Goal: Transaction & Acquisition: Purchase product/service

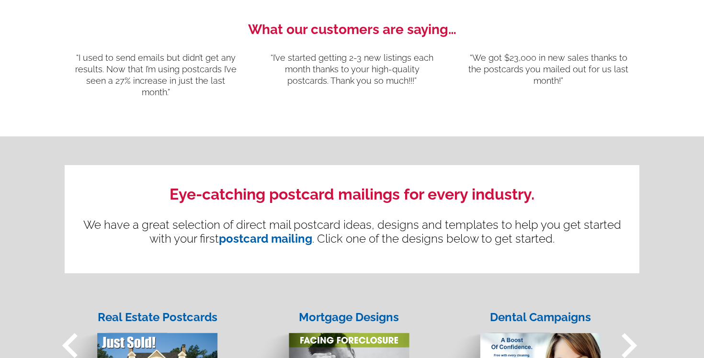
scroll to position [1006, 0]
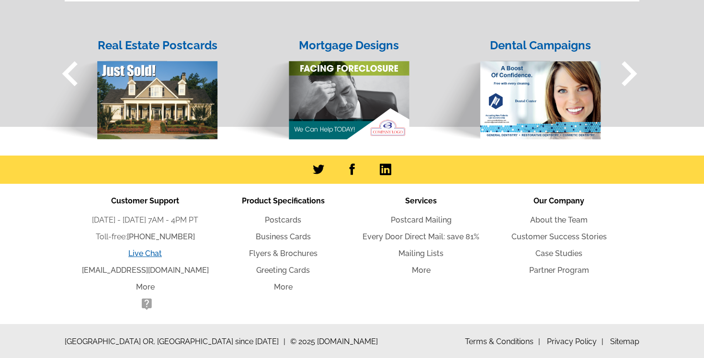
click at [145, 252] on link "Live Chat" at bounding box center [145, 253] width 34 height 9
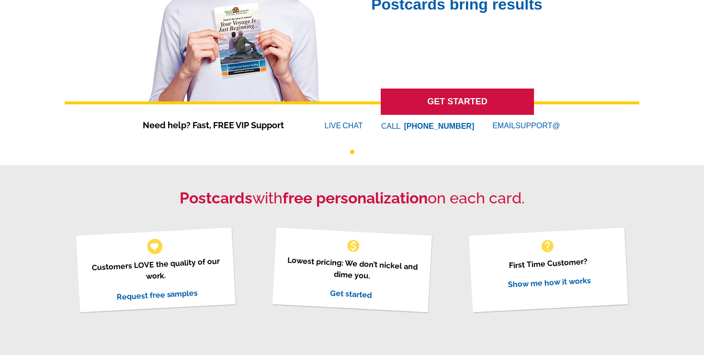
scroll to position [0, 0]
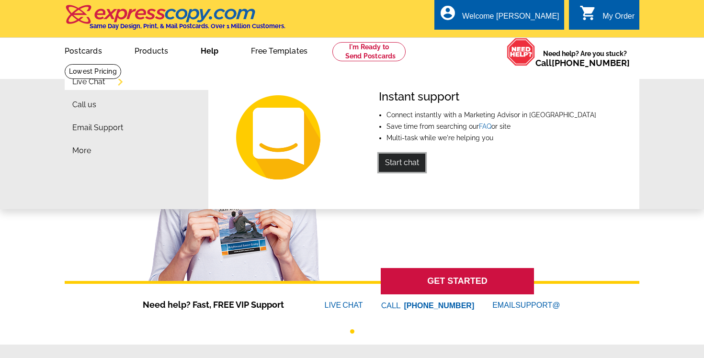
click at [403, 162] on link "Start chat" at bounding box center [402, 163] width 46 height 18
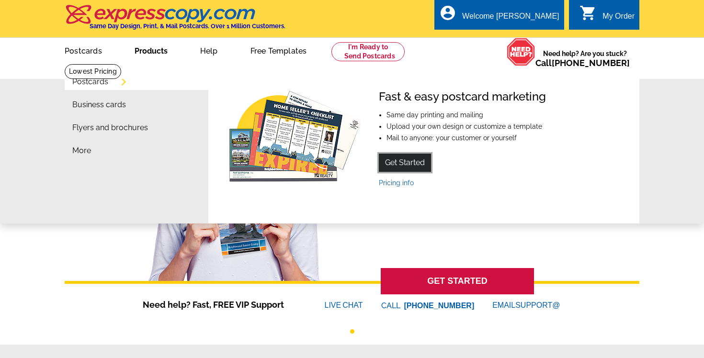
click at [415, 159] on link "Get Started" at bounding box center [405, 163] width 52 height 18
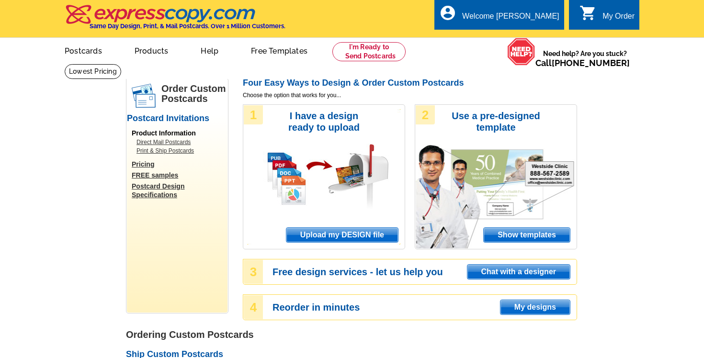
click at [493, 231] on span "Show templates" at bounding box center [527, 235] width 86 height 14
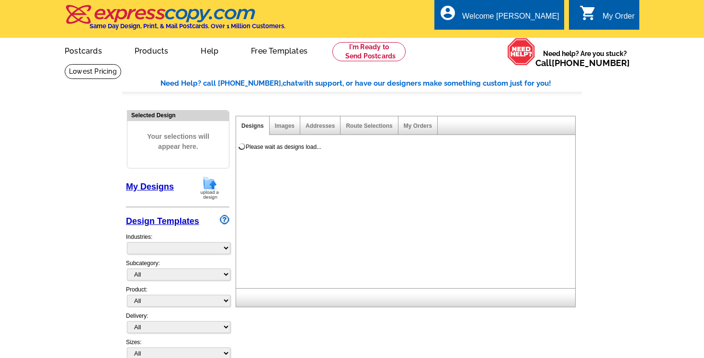
select select "971"
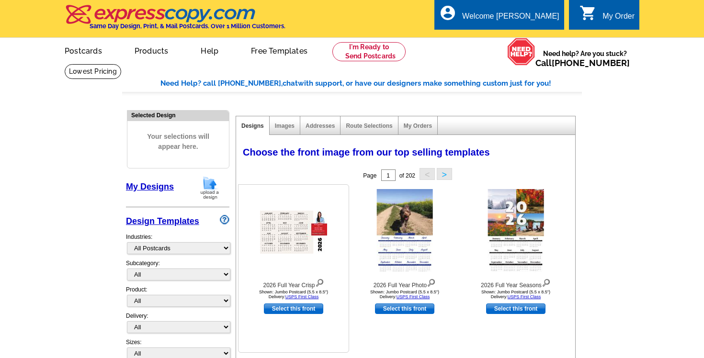
click at [301, 310] on link "Select this front" at bounding box center [293, 309] width 59 height 11
select select "2"
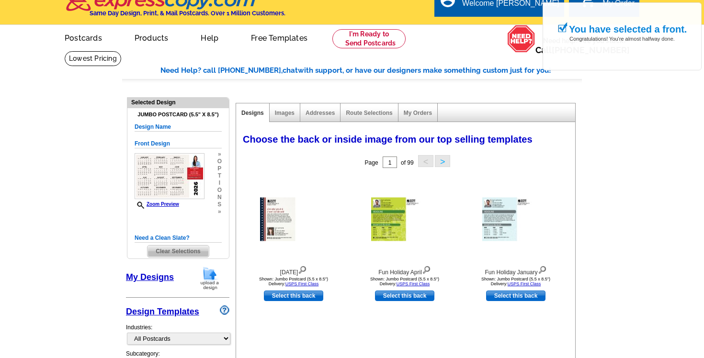
scroll to position [24, 0]
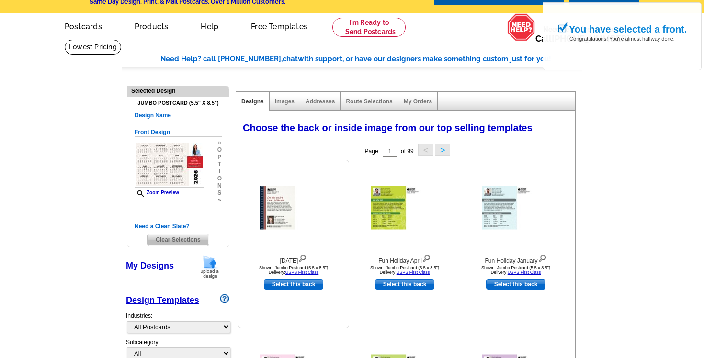
click at [308, 288] on link "Select this back" at bounding box center [293, 284] width 59 height 11
select select "front"
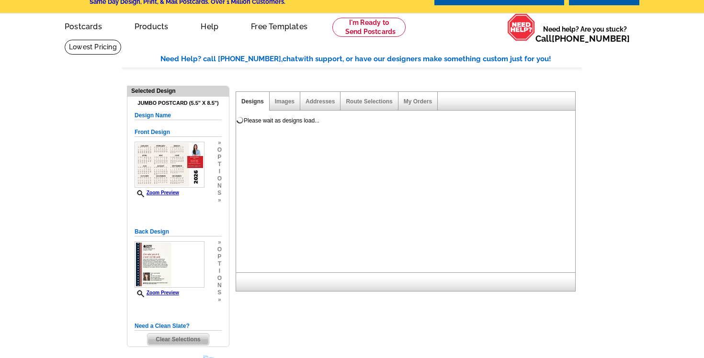
scroll to position [0, 0]
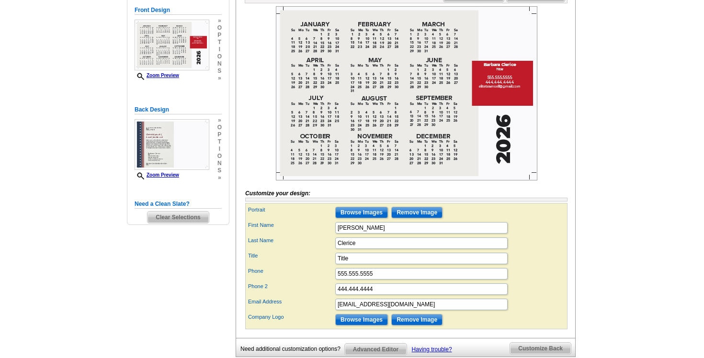
scroll to position [69, 0]
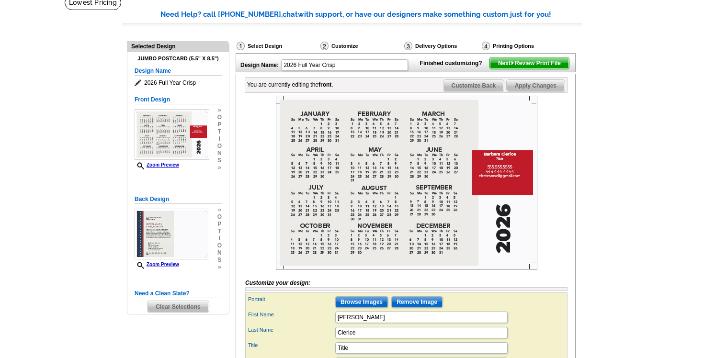
click at [532, 69] on span "Next Review Print File" at bounding box center [529, 62] width 79 height 11
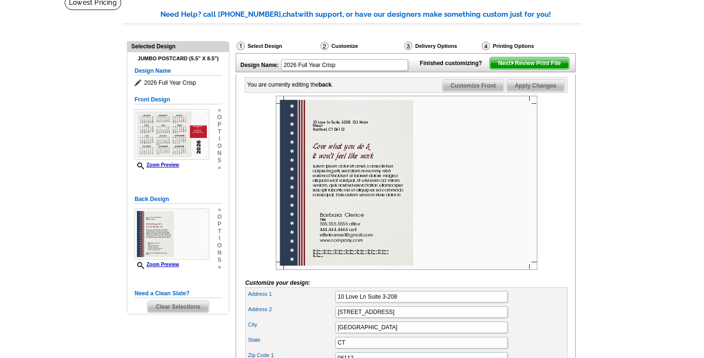
click at [534, 91] on span "Apply Changes" at bounding box center [536, 85] width 58 height 11
click at [538, 69] on span "Next Review Print File" at bounding box center [529, 62] width 79 height 11
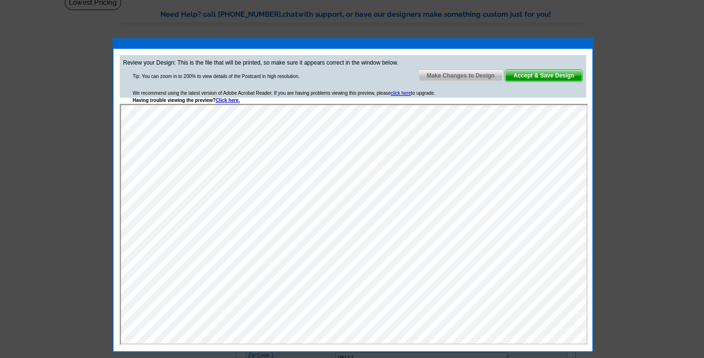
scroll to position [0, 0]
click at [536, 77] on span "Accept & Save Design" at bounding box center [543, 75] width 77 height 11
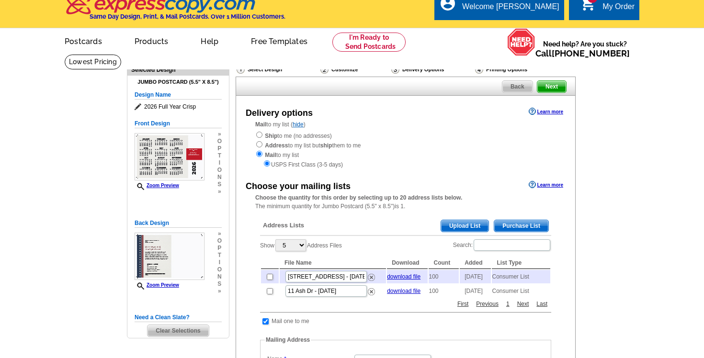
scroll to position [12, 0]
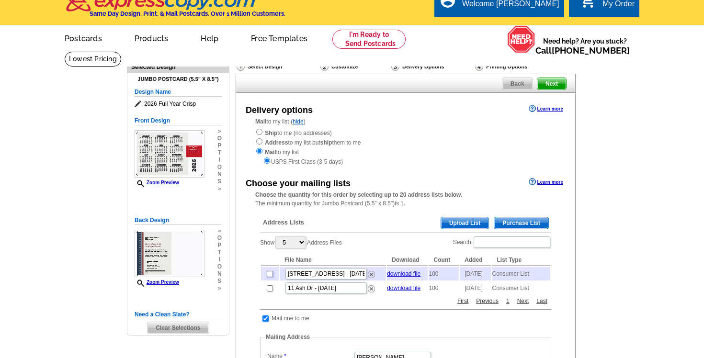
click at [270, 274] on input "checkbox" at bounding box center [270, 274] width 6 height 6
checkbox input "true"
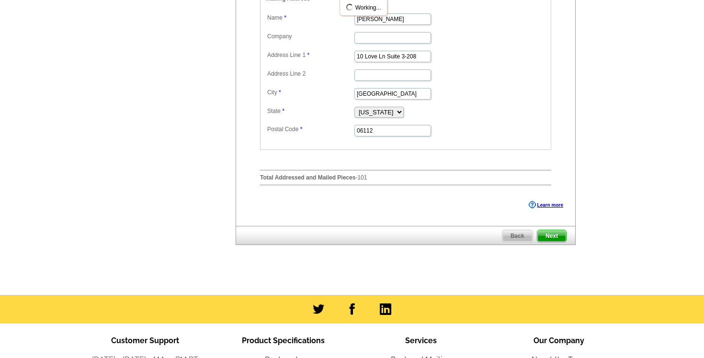
scroll to position [390, 0]
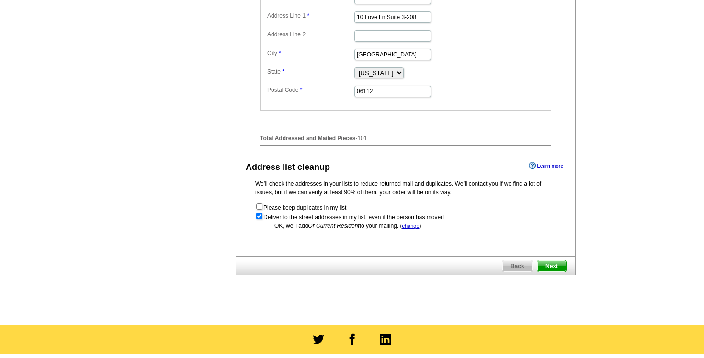
click at [546, 271] on span "Next" at bounding box center [551, 266] width 29 height 11
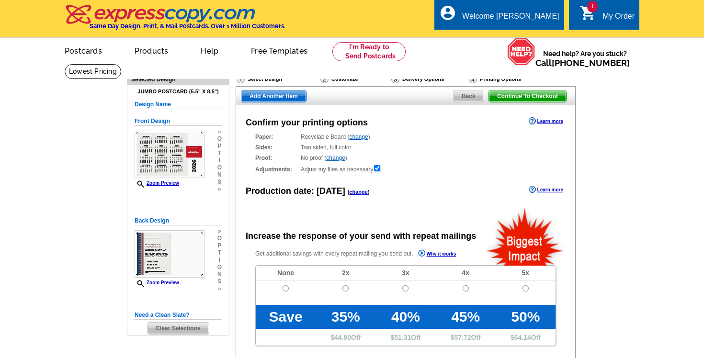
radio input "false"
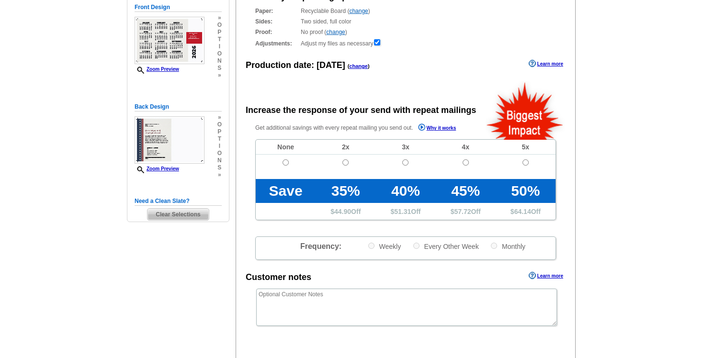
scroll to position [184, 0]
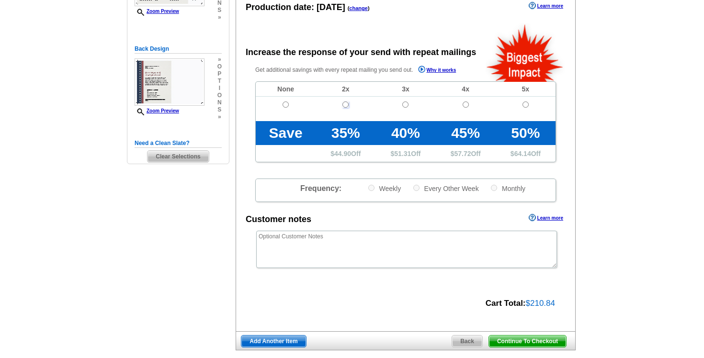
click at [345, 105] on input "radio" at bounding box center [345, 105] width 6 height 6
radio input "true"
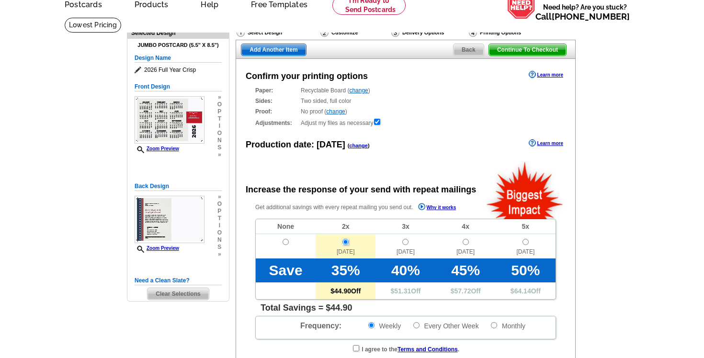
scroll to position [46, 0]
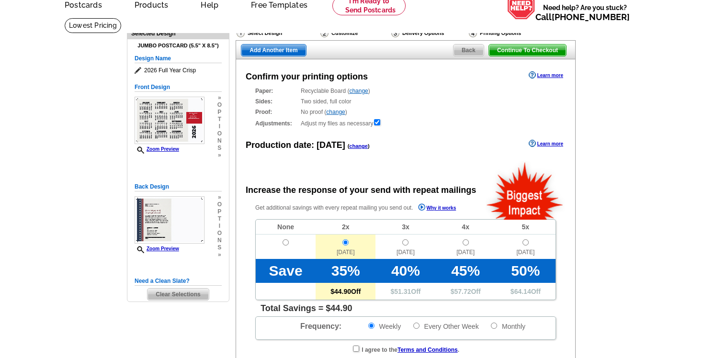
click at [351, 146] on link "change" at bounding box center [358, 146] width 19 height 6
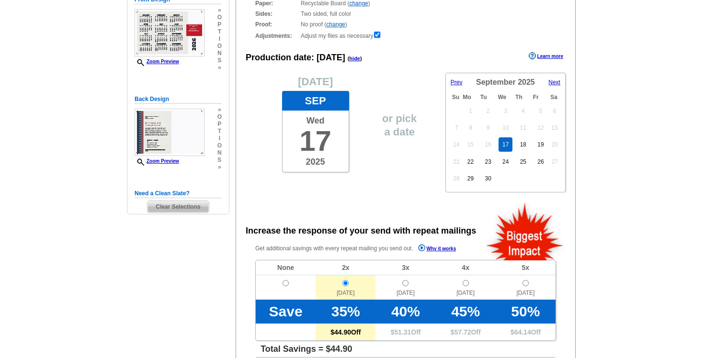
scroll to position [0, 0]
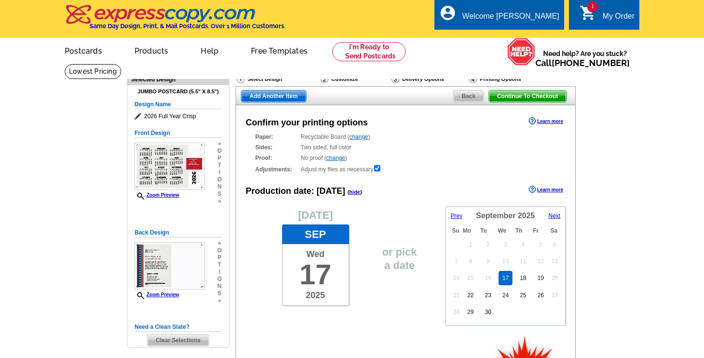
click at [469, 99] on span "Back" at bounding box center [469, 96] width 30 height 11
click at [201, 23] on h4 "Same Day Design, Print, & Mail Postcards. Over 1 Million Customers." at bounding box center [188, 26] width 196 height 7
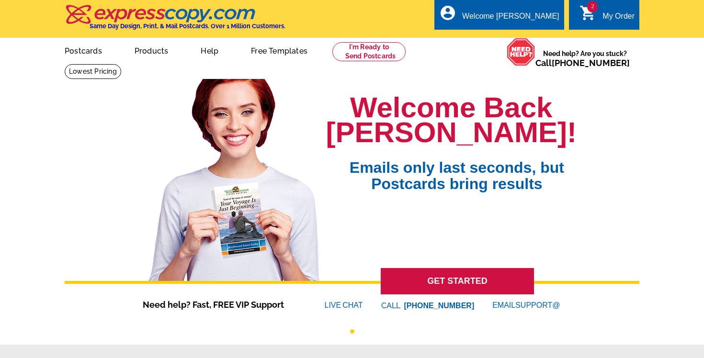
click at [609, 16] on div "My Order" at bounding box center [619, 18] width 32 height 13
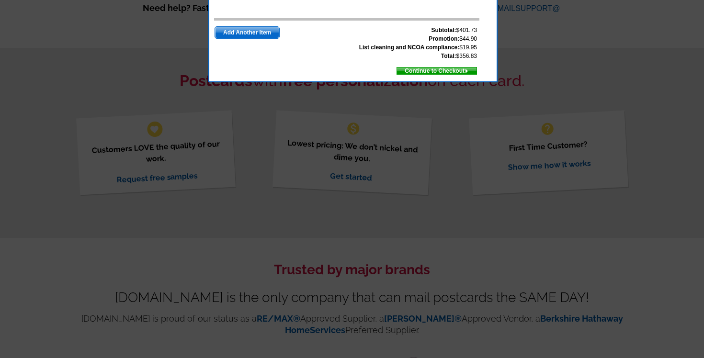
scroll to position [39, 0]
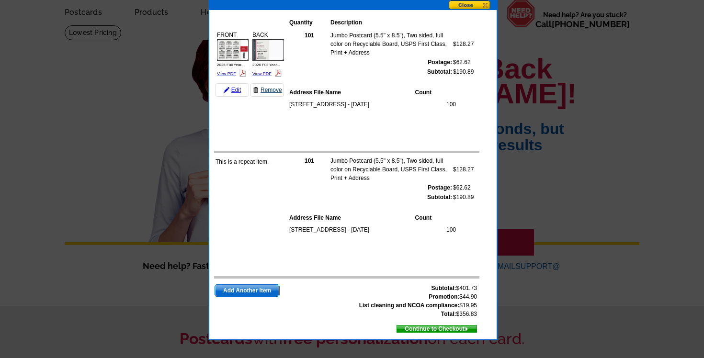
click at [276, 88] on link "Remove" at bounding box center [268, 89] width 34 height 13
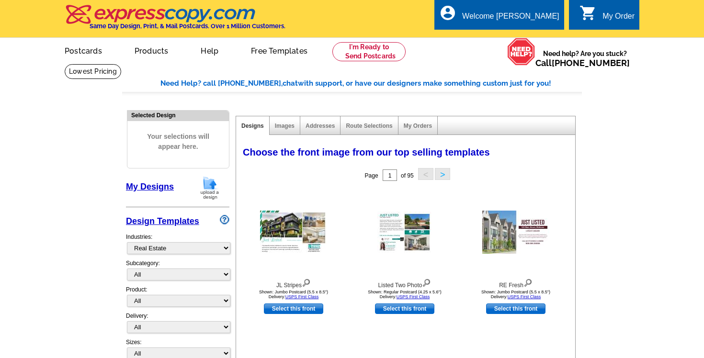
select select "785"
